Goal: Check status

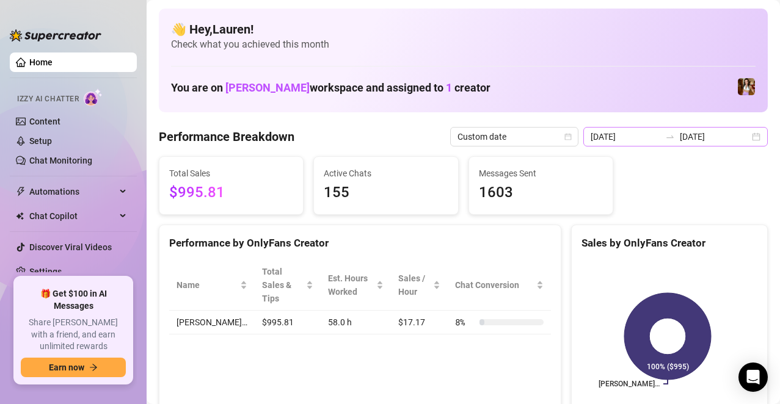
click at [747, 140] on div "[DATE] [DATE]" at bounding box center [675, 137] width 184 height 20
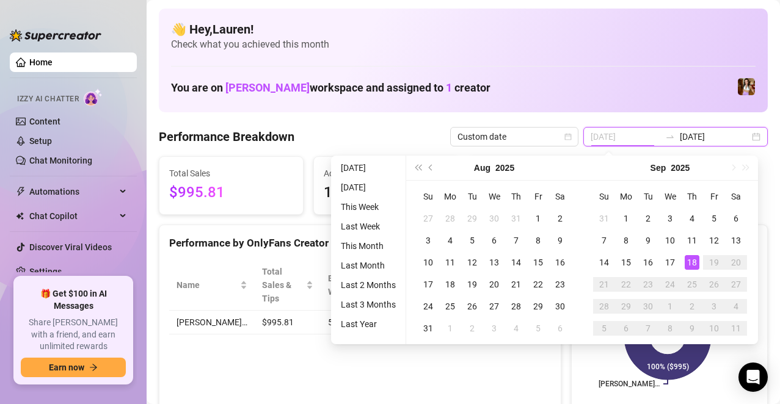
type input "[DATE]"
click at [688, 256] on div "18" at bounding box center [692, 262] width 15 height 15
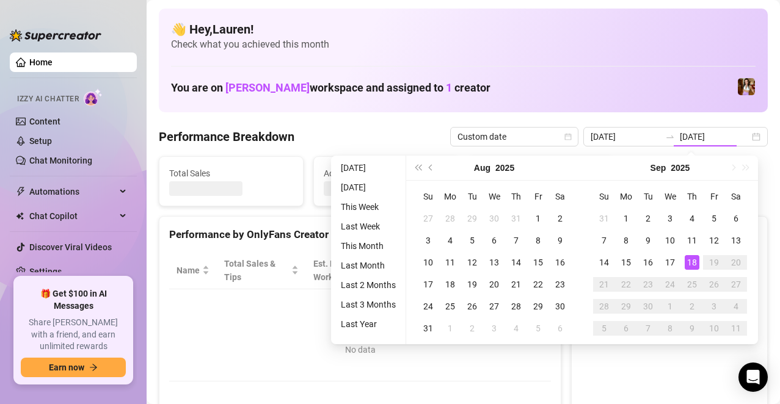
type input "[DATE]"
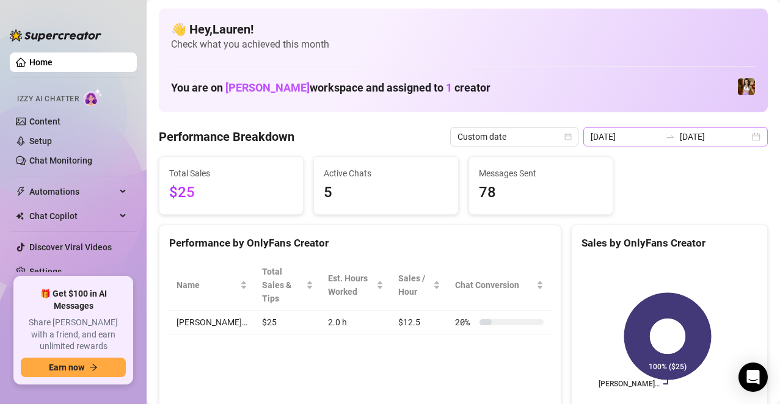
click at [745, 137] on div "[DATE] [DATE]" at bounding box center [675, 137] width 184 height 20
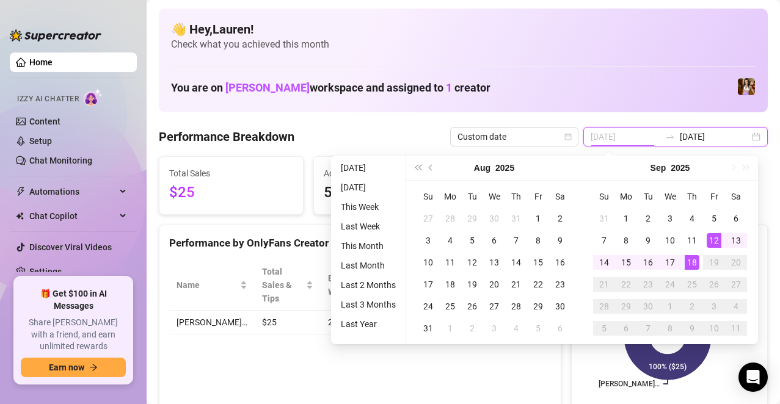
type input "[DATE]"
click at [713, 237] on div "12" at bounding box center [714, 240] width 15 height 15
click at [694, 261] on div "18" at bounding box center [692, 262] width 15 height 15
type input "[DATE]"
